Goal: Transaction & Acquisition: Purchase product/service

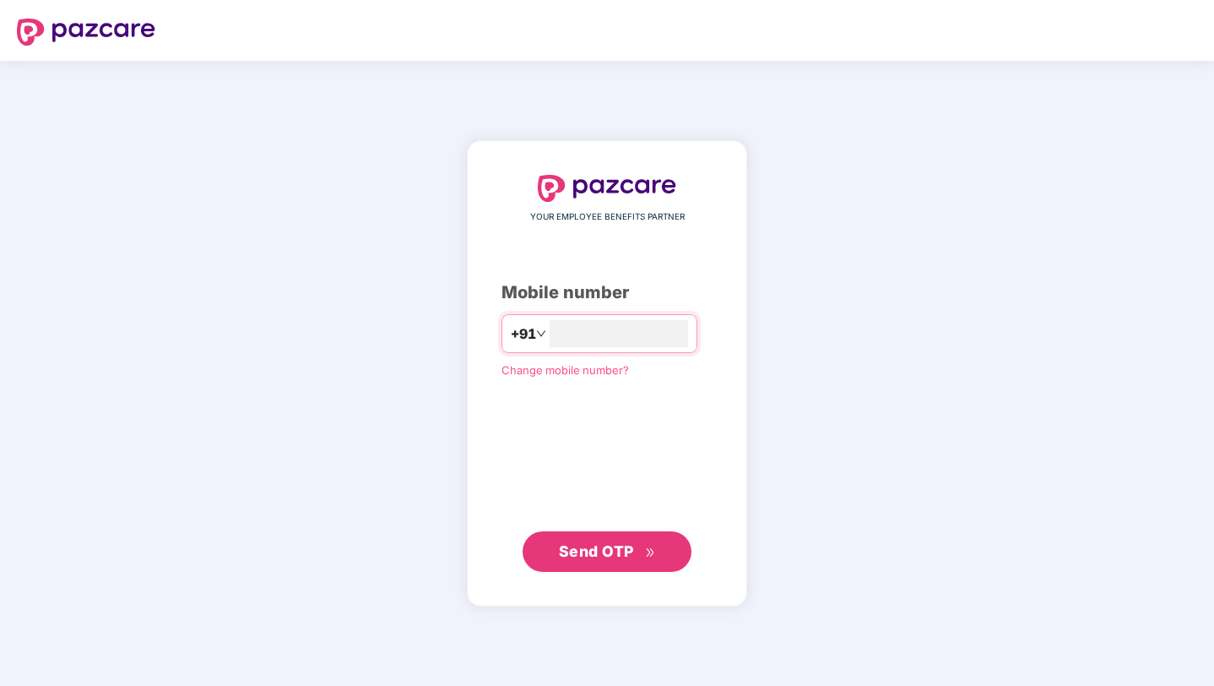
type input "**********"
click at [618, 558] on span "Send OTP" at bounding box center [596, 551] width 75 height 18
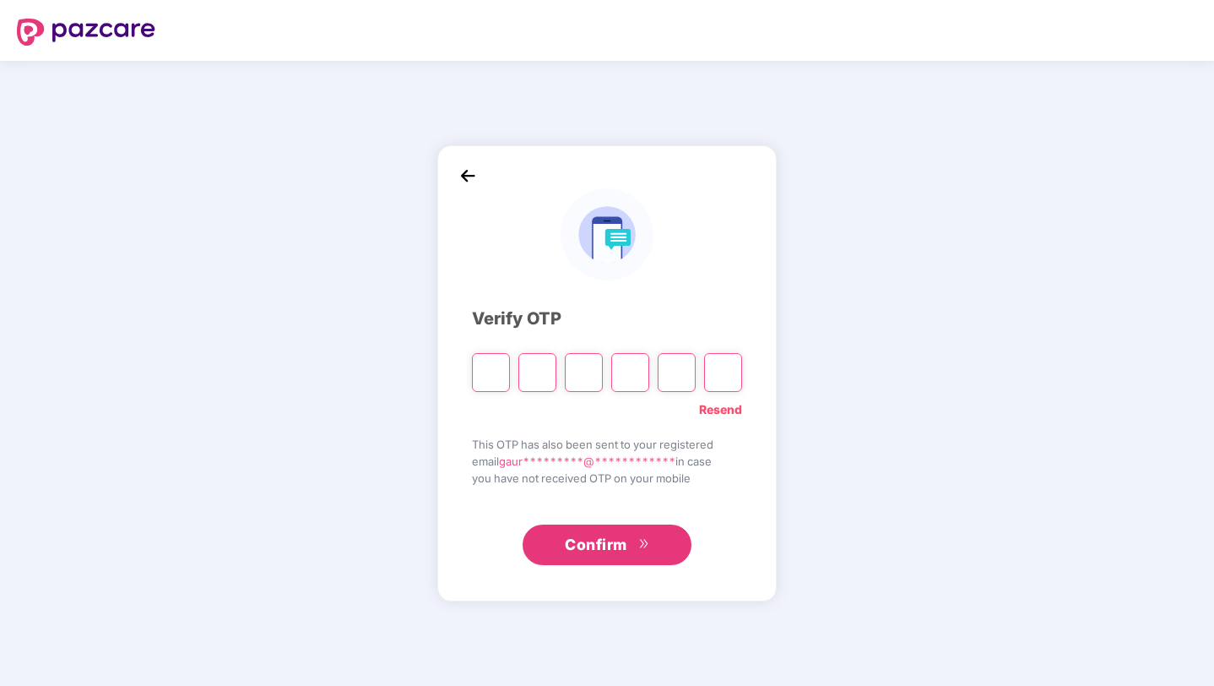
type input "*"
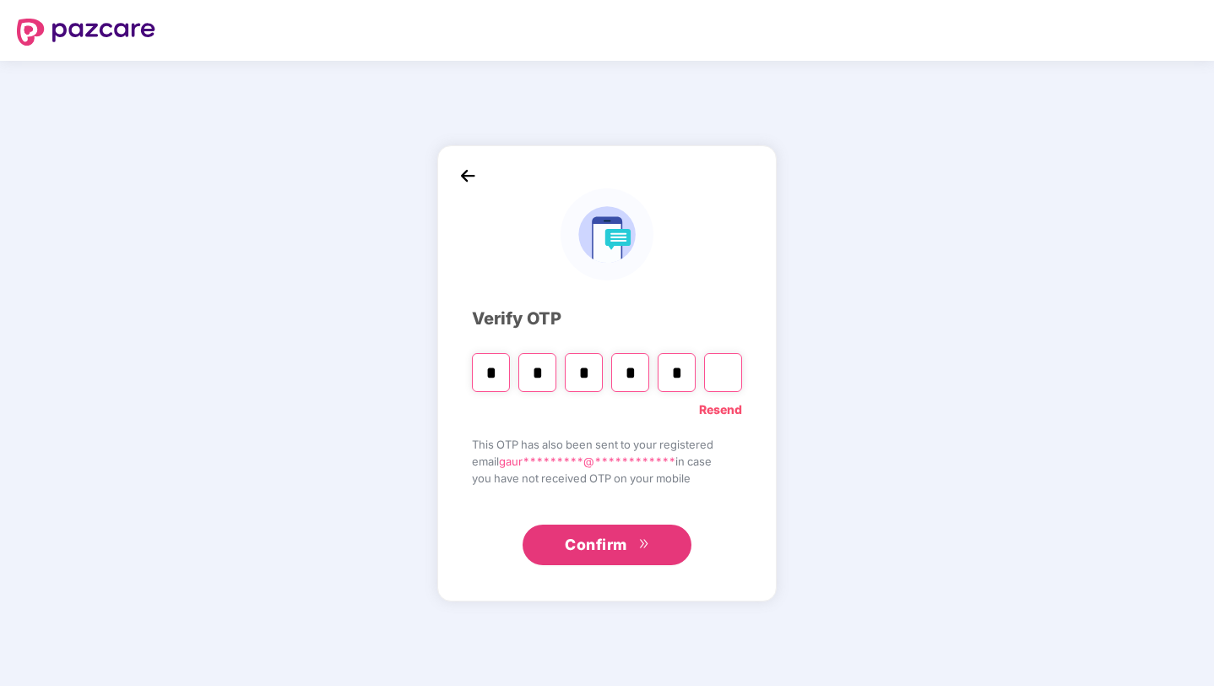
type input "*"
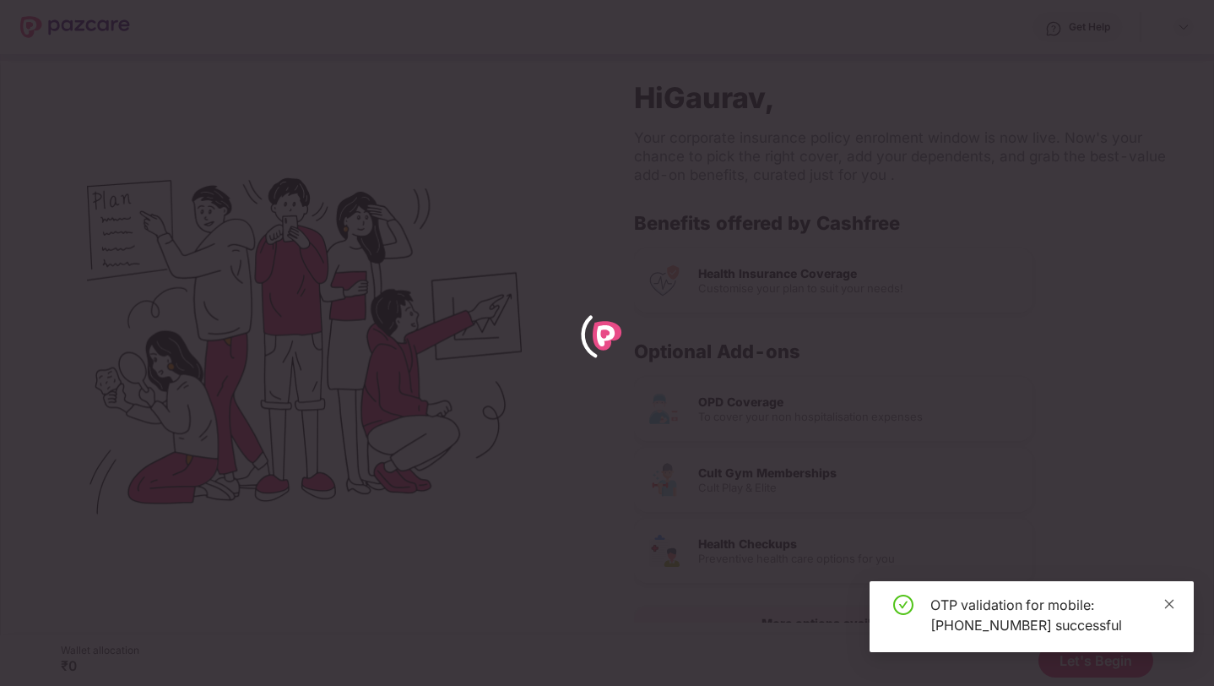
click at [1169, 603] on icon "close" at bounding box center [1169, 603] width 9 height 9
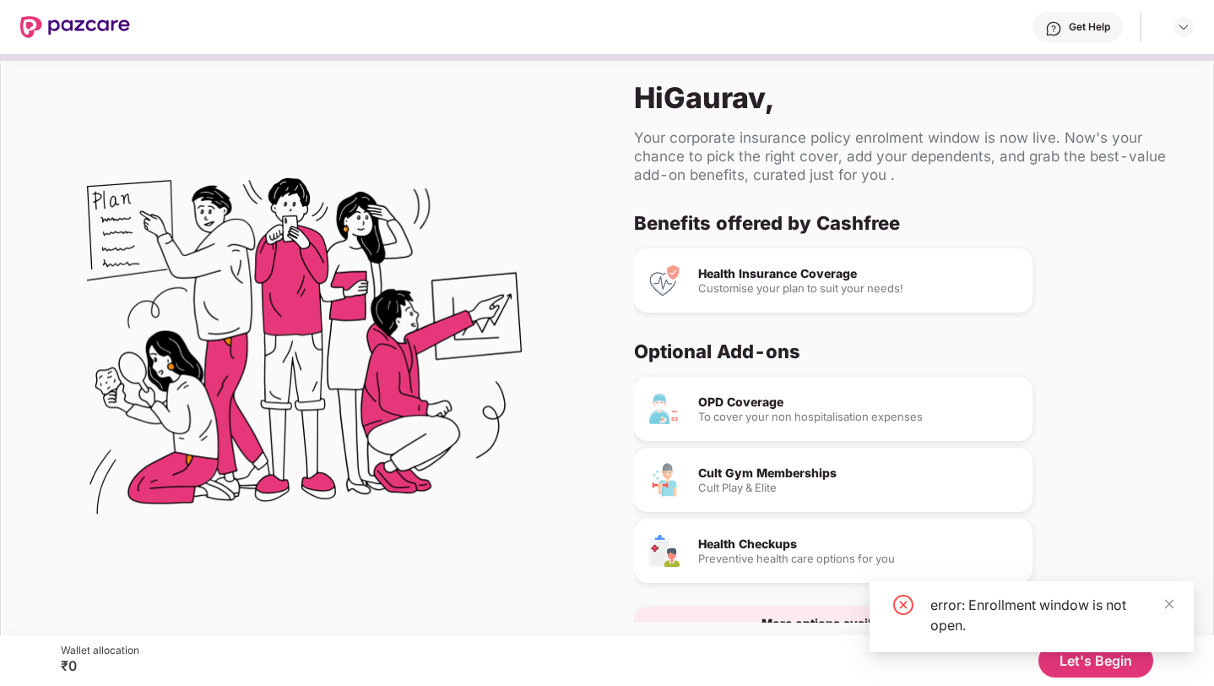
click at [857, 279] on div "Health Insurance Coverage" at bounding box center [858, 274] width 321 height 12
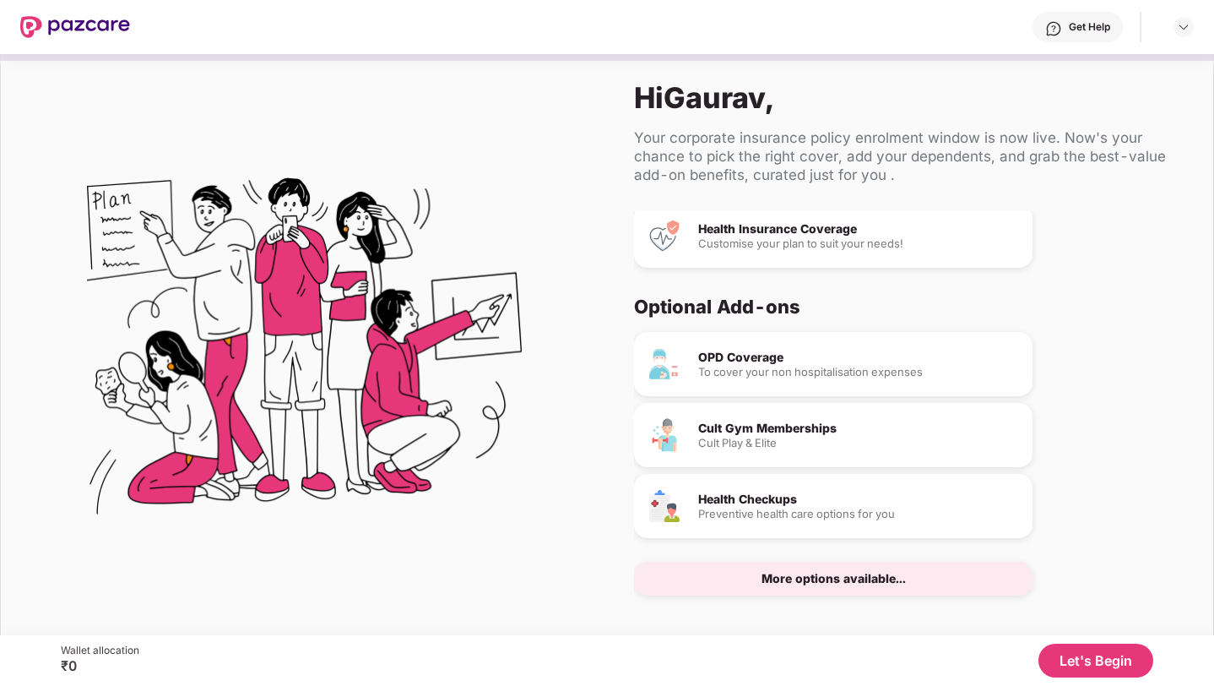
click at [1081, 667] on button "Let's Begin" at bounding box center [1096, 660] width 115 height 34
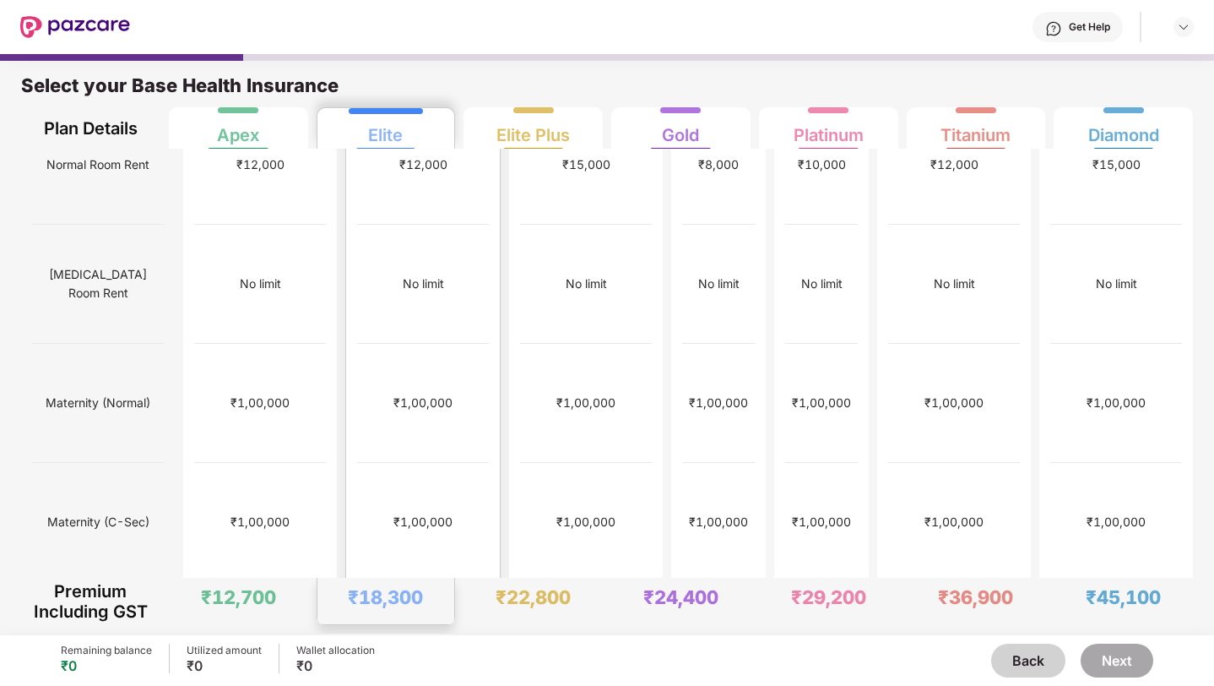
scroll to position [0, 0]
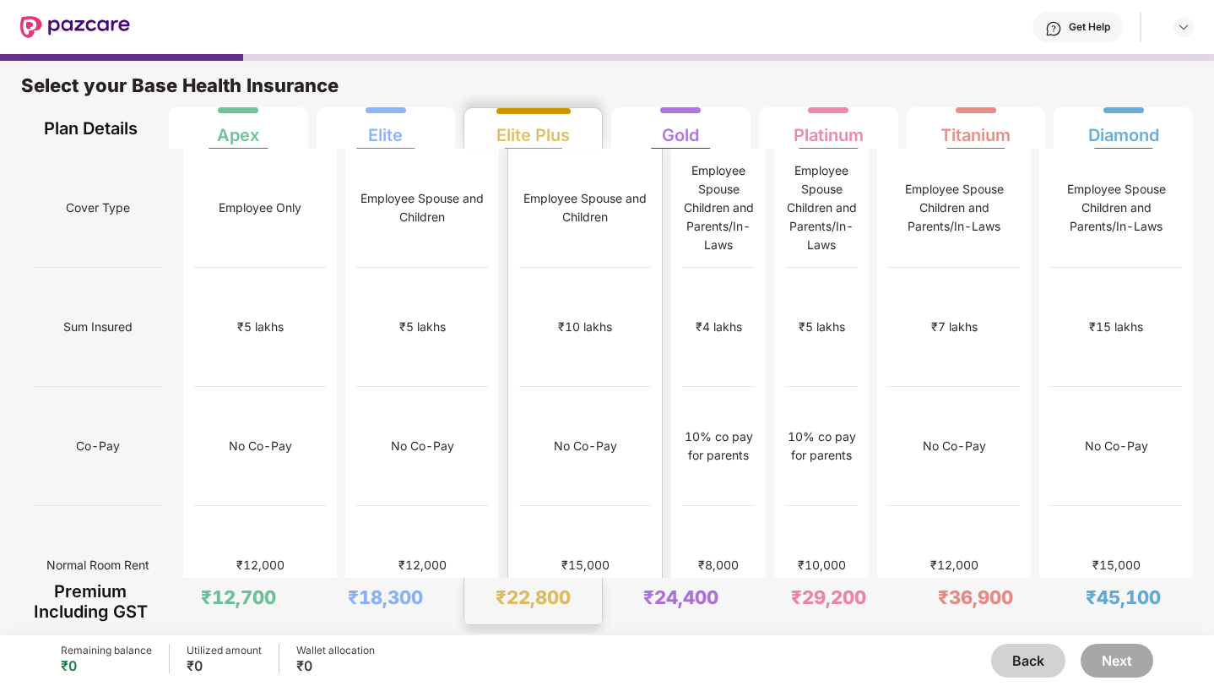
click at [527, 136] on div "Elite Plus" at bounding box center [532, 128] width 73 height 34
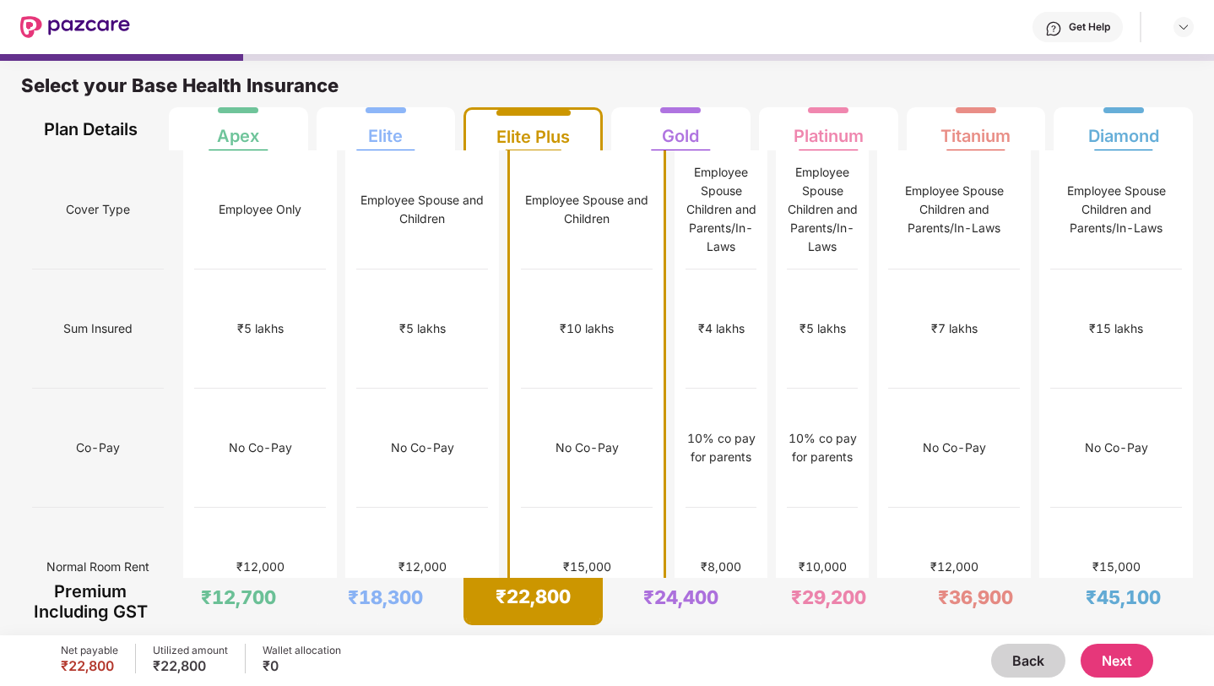
click at [1118, 658] on button "Next" at bounding box center [1117, 660] width 73 height 34
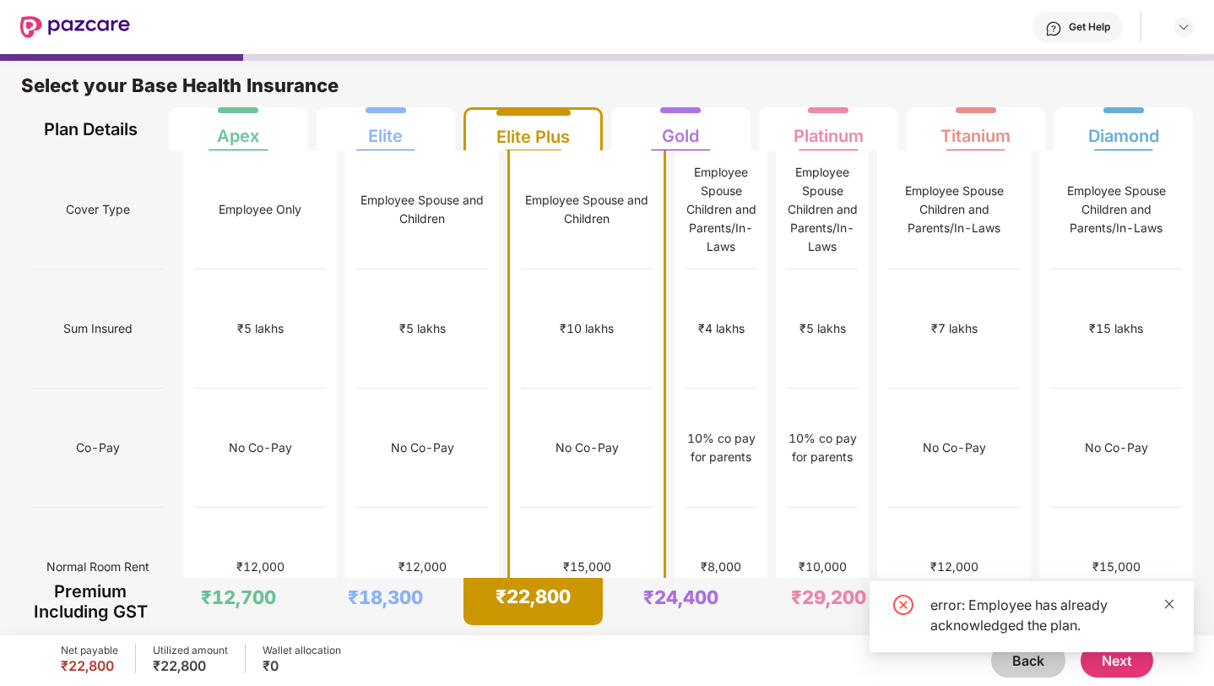
click at [1170, 602] on icon "close" at bounding box center [1169, 603] width 9 height 9
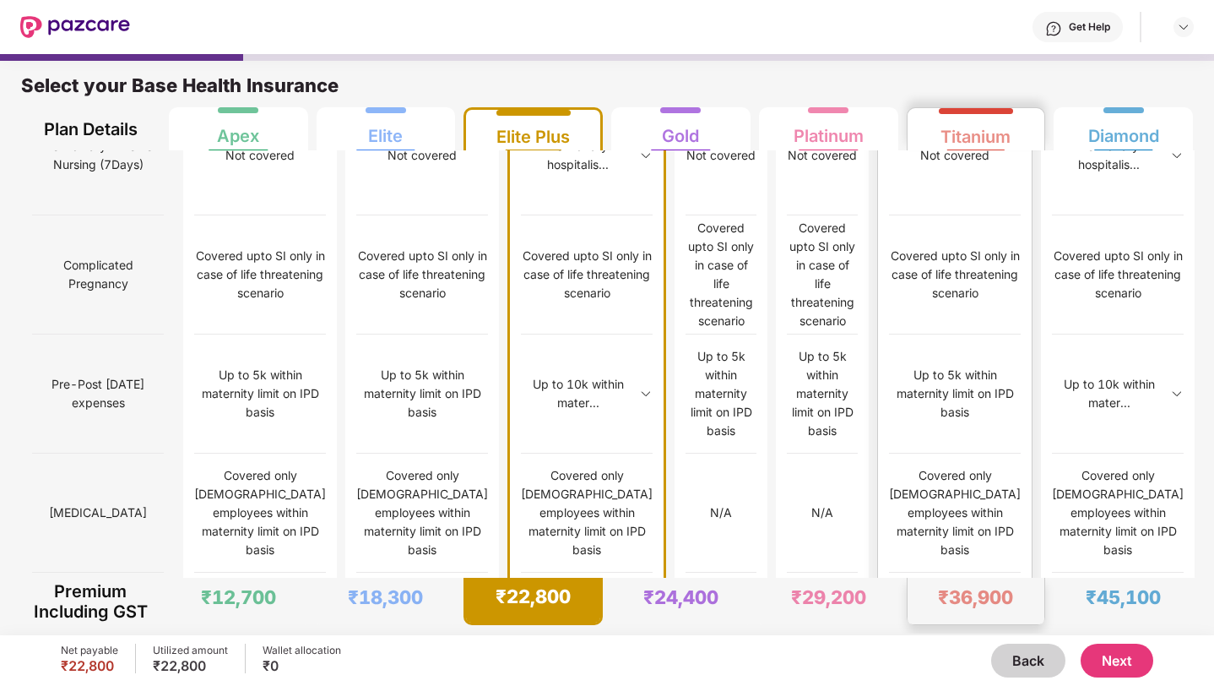
scroll to position [1620, 0]
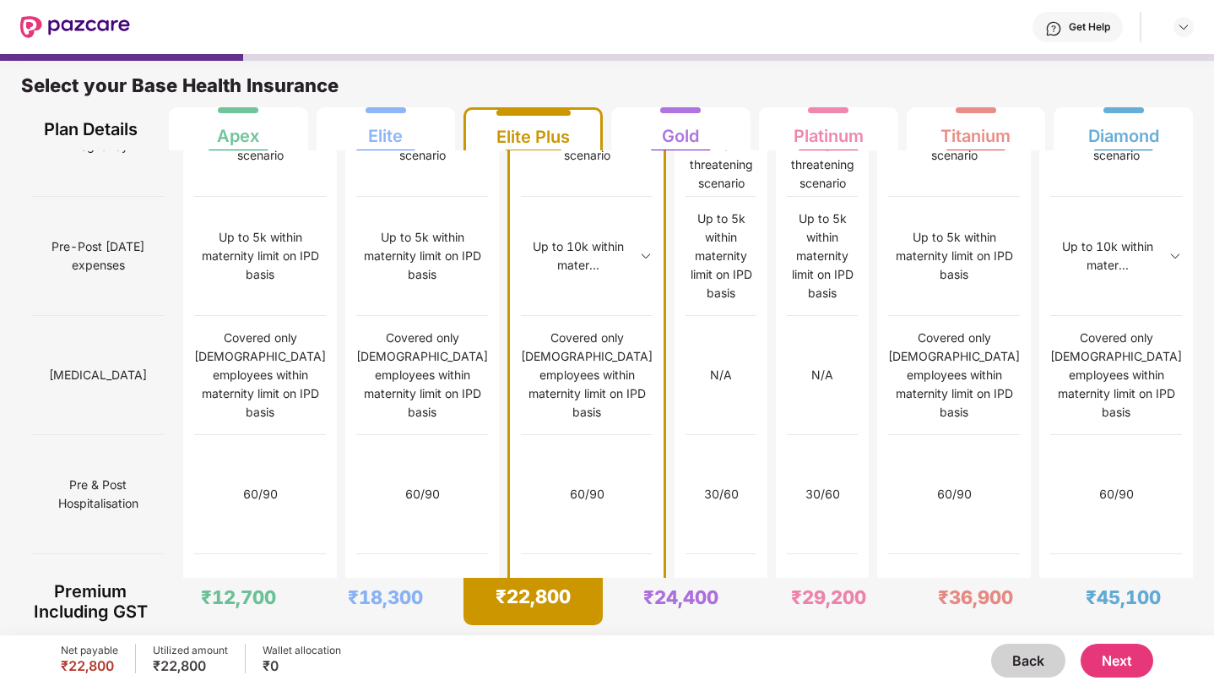
click at [1125, 660] on button "Next" at bounding box center [1117, 660] width 73 height 34
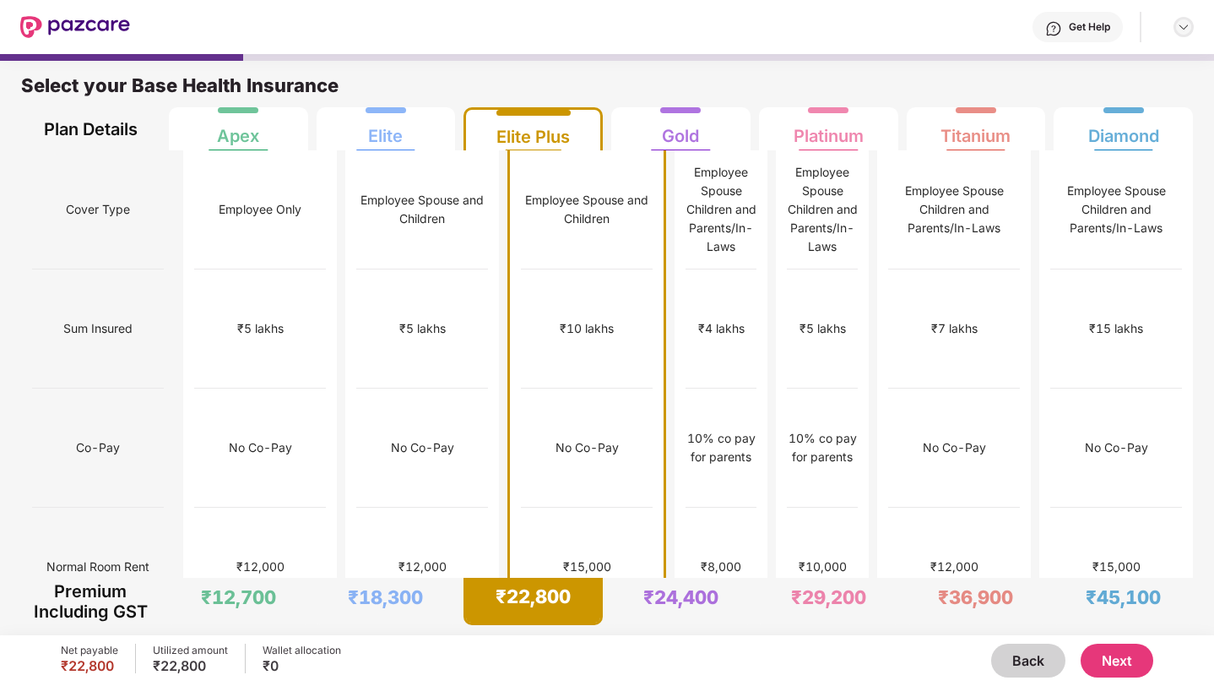
click at [1181, 31] on img at bounding box center [1184, 27] width 14 height 14
click at [893, 46] on div "Get Help" at bounding box center [662, 27] width 1064 height 54
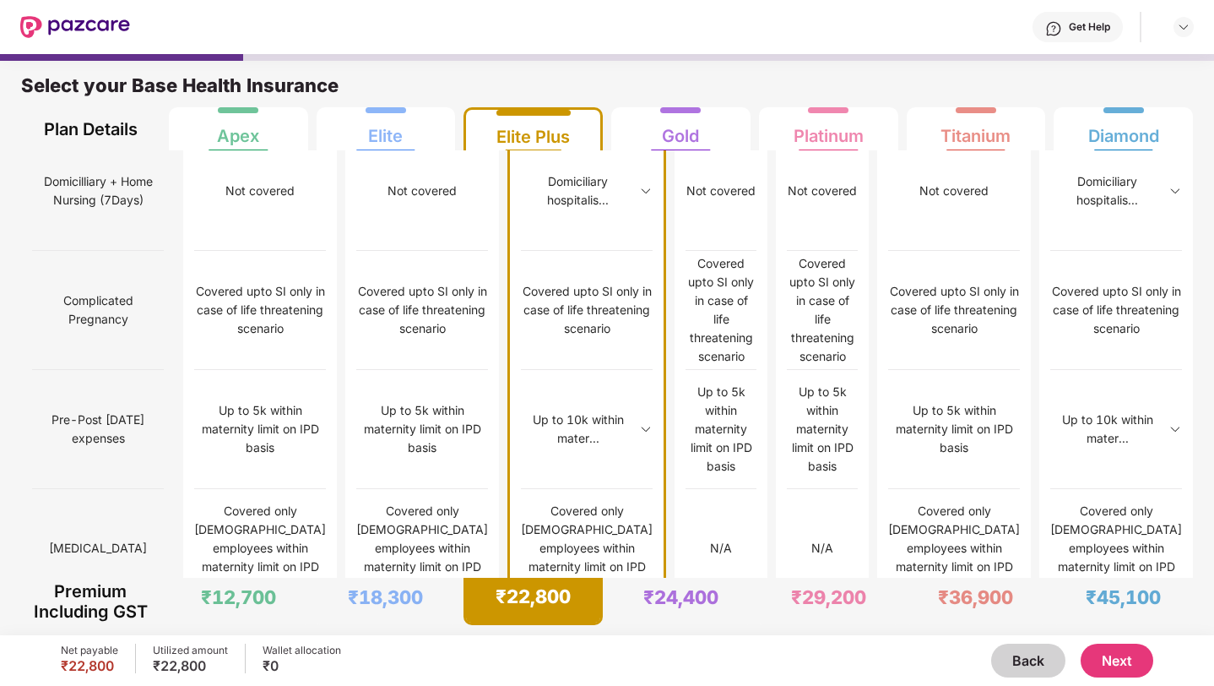
scroll to position [1615, 0]
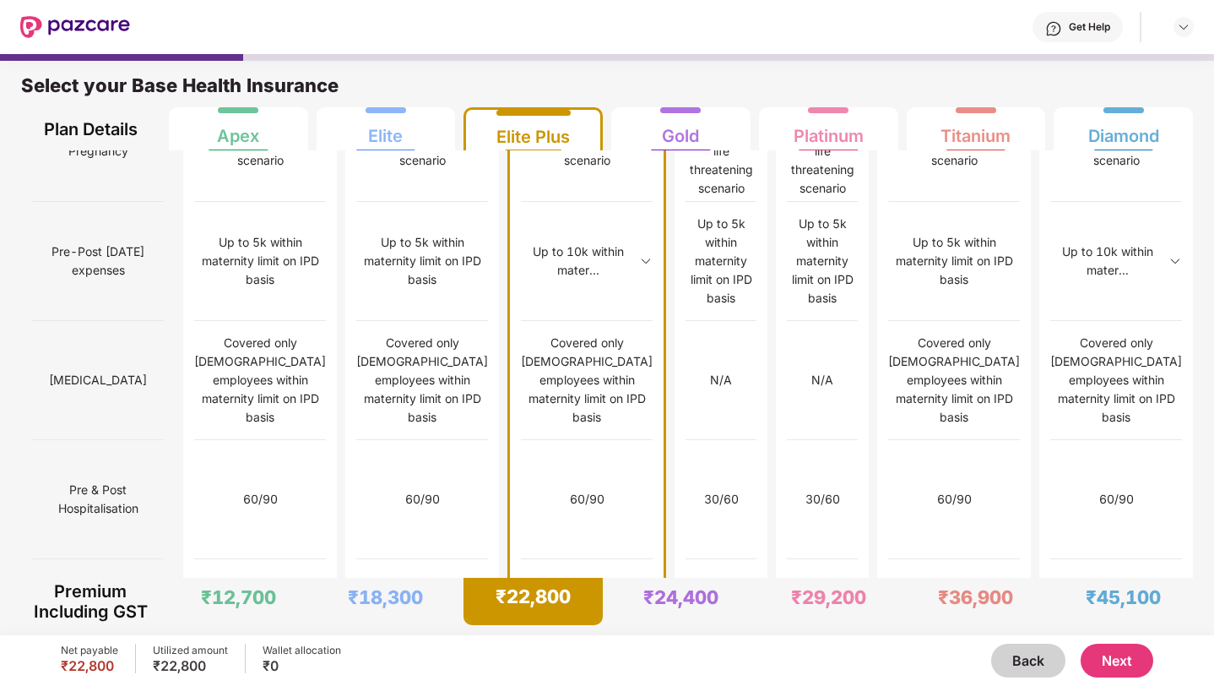
click at [1020, 662] on button "Back" at bounding box center [1028, 660] width 74 height 34
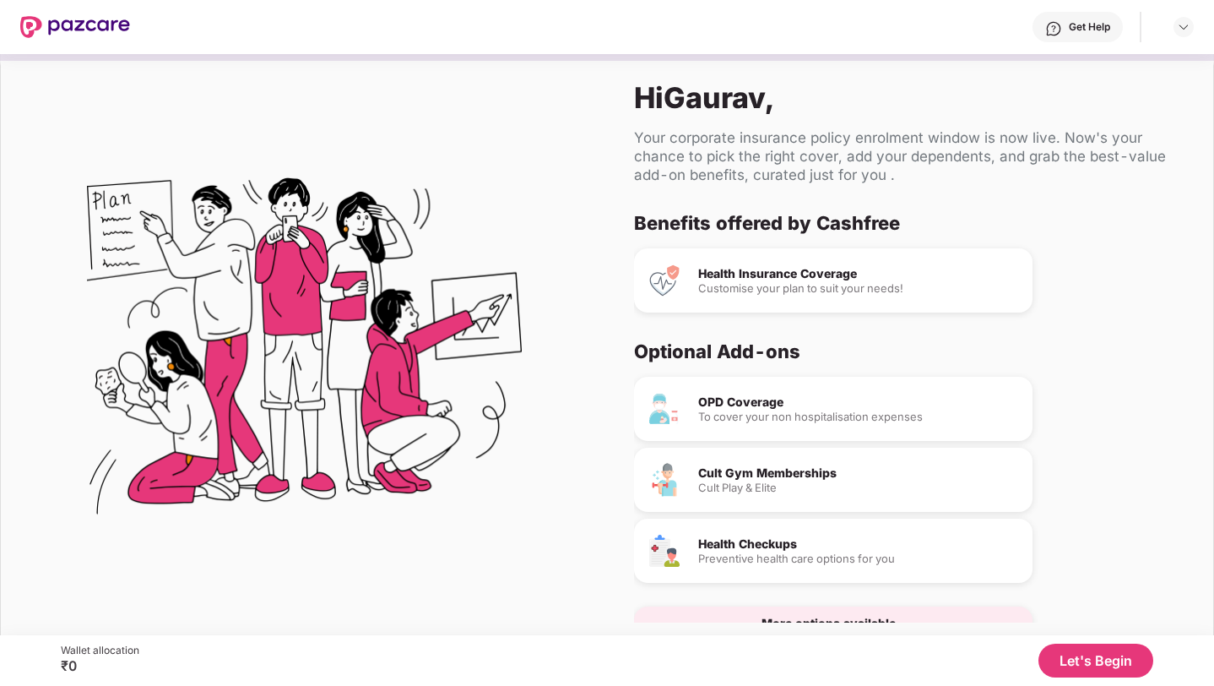
scroll to position [45, 0]
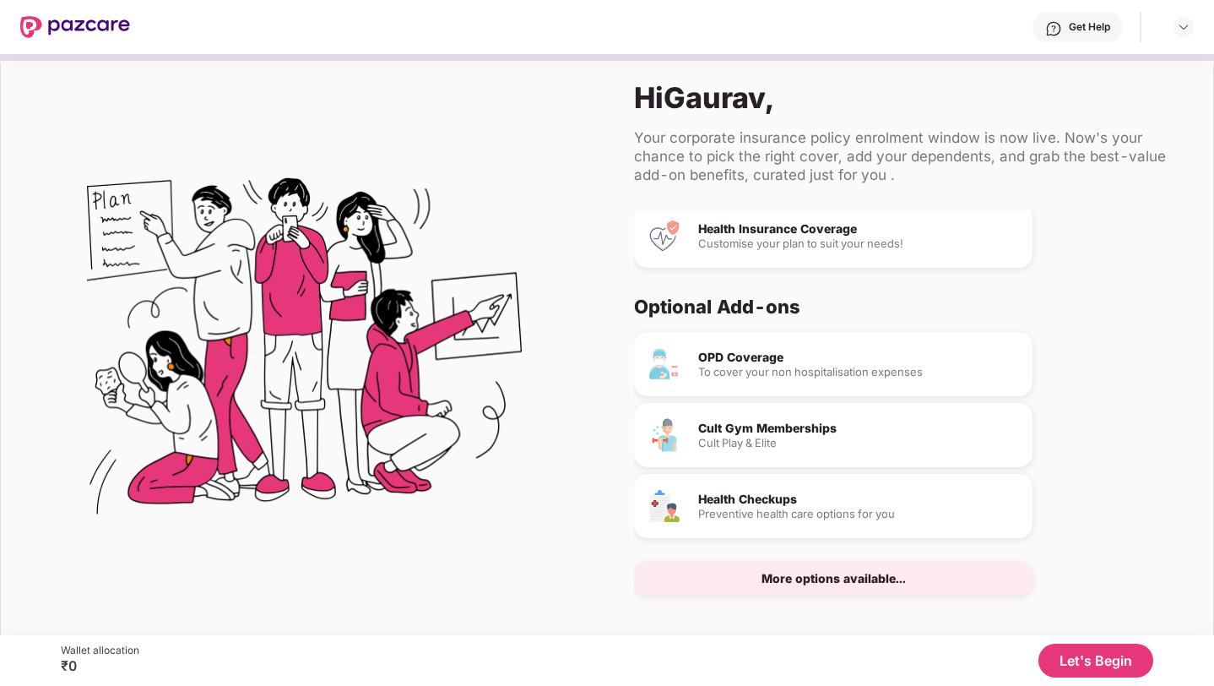
click at [779, 437] on div "Cult Play & Elite" at bounding box center [858, 442] width 321 height 11
click at [1185, 30] on img at bounding box center [1184, 27] width 14 height 14
click at [926, 290] on div "Benefits offered by Cashfree Health Insurance Coverage Customise your plan to s…" at bounding box center [910, 416] width 552 height 411
